Goal: Task Accomplishment & Management: Use online tool/utility

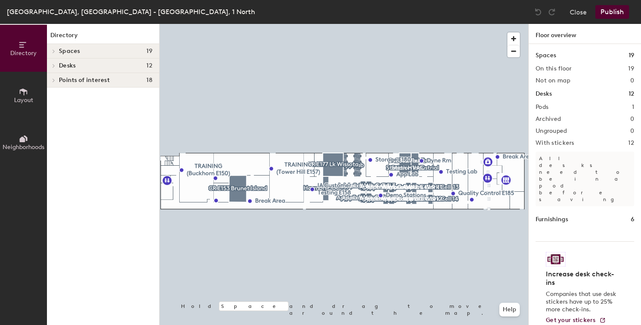
click at [27, 139] on icon at bounding box center [25, 138] width 4 height 6
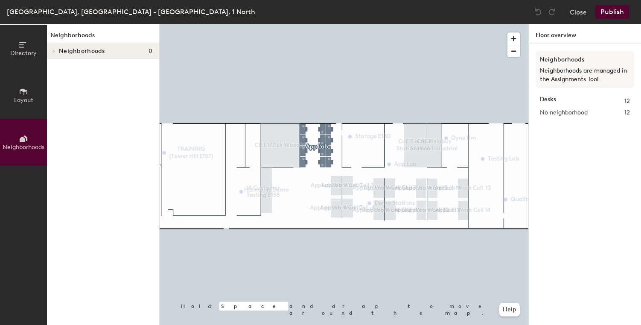
click at [19, 94] on icon at bounding box center [23, 91] width 9 height 9
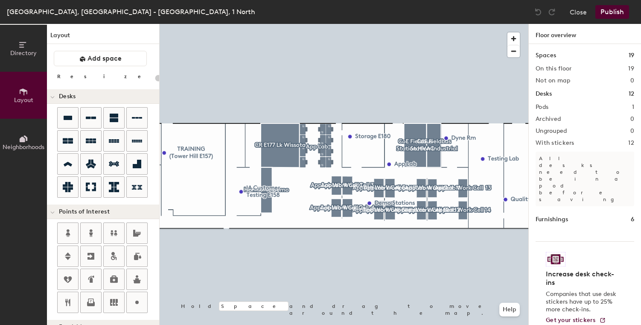
click at [21, 135] on icon at bounding box center [23, 138] width 9 height 9
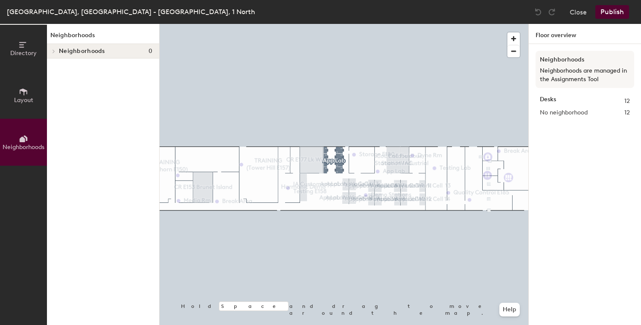
click at [16, 97] on span "Layout" at bounding box center [23, 99] width 19 height 7
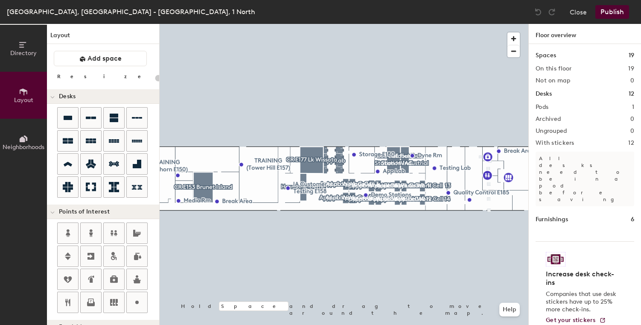
click at [20, 47] on icon at bounding box center [23, 44] width 9 height 9
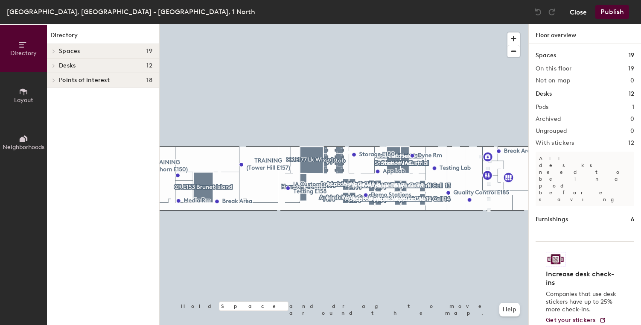
click at [580, 9] on button "Close" at bounding box center [578, 12] width 17 height 14
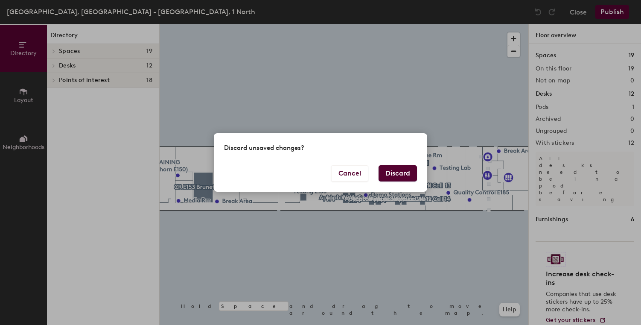
click at [402, 170] on button "Discard" at bounding box center [398, 173] width 38 height 16
